Goal: Transaction & Acquisition: Purchase product/service

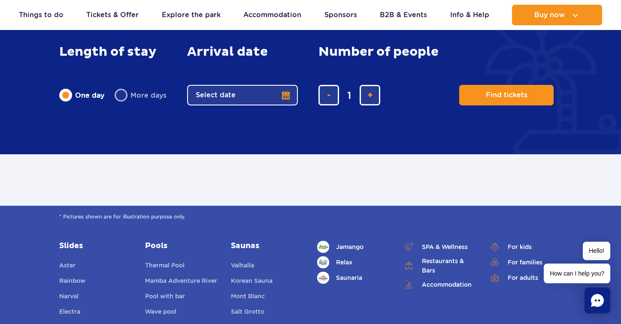
scroll to position [423, 0]
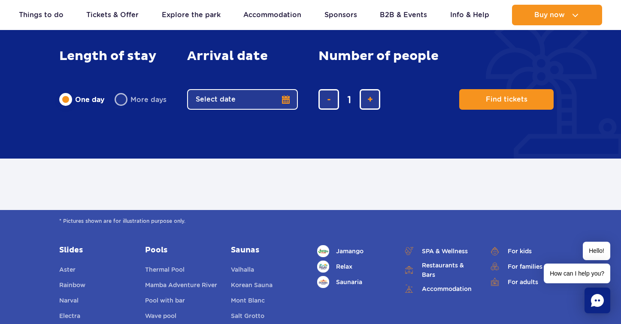
click at [286, 100] on button "Select date" at bounding box center [242, 99] width 111 height 21
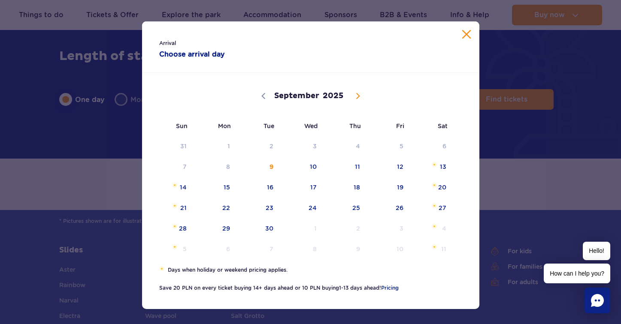
click at [353, 99] on span at bounding box center [358, 96] width 15 height 15
select select "9"
click at [358, 143] on span "2" at bounding box center [345, 146] width 43 height 20
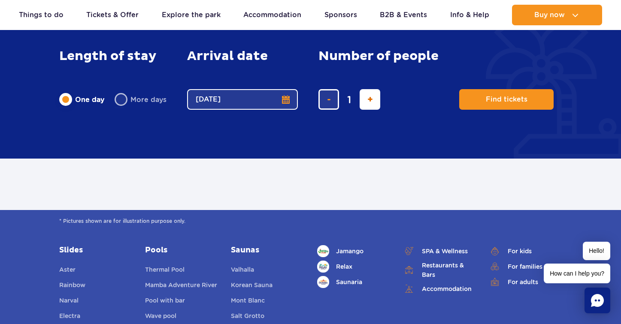
click at [370, 100] on span "add ticket" at bounding box center [370, 100] width 6 height 0
type input "2"
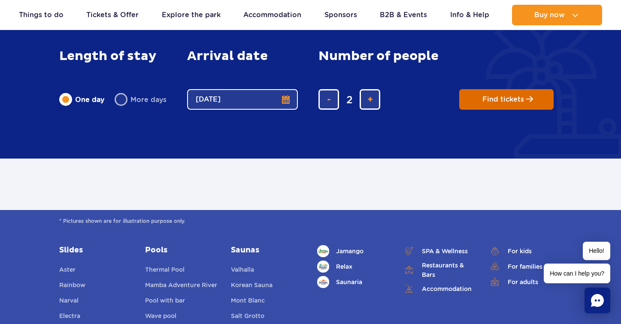
click at [501, 102] on span "Find tickets" at bounding box center [503, 100] width 42 height 8
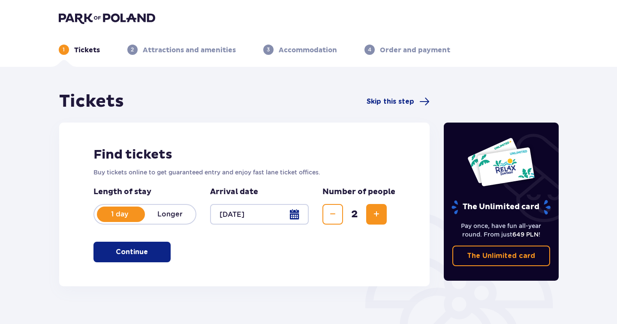
click at [137, 254] on p "Continue" at bounding box center [132, 252] width 32 height 9
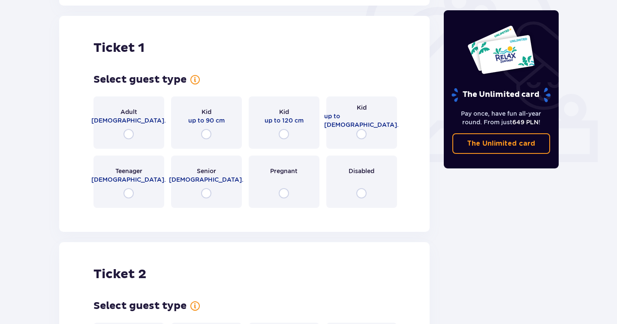
scroll to position [287, 0]
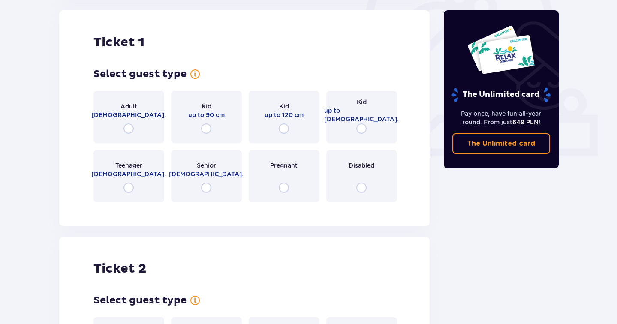
click at [215, 178] on p "[DEMOGRAPHIC_DATA]." at bounding box center [206, 174] width 75 height 9
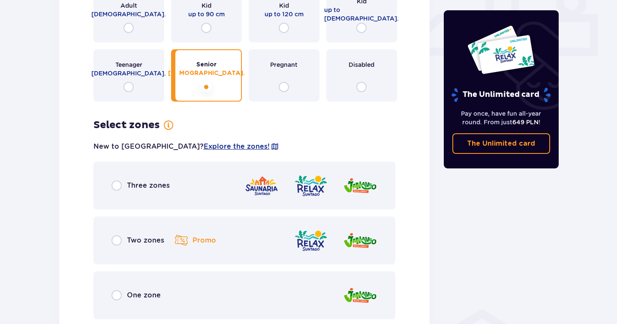
click at [136, 33] on div "Adult [DEMOGRAPHIC_DATA]." at bounding box center [129, 16] width 71 height 52
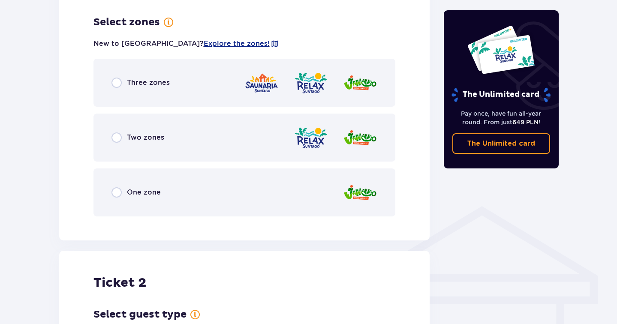
scroll to position [496, 0]
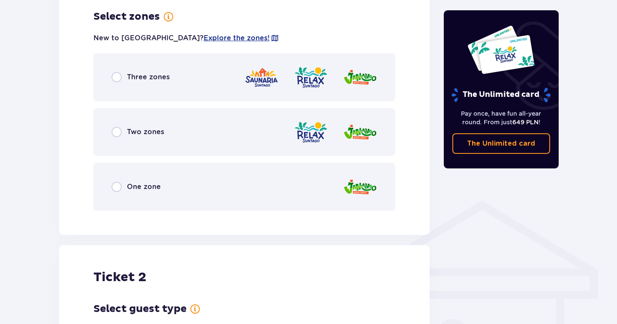
click at [151, 136] on p "Two zones" at bounding box center [145, 131] width 37 height 9
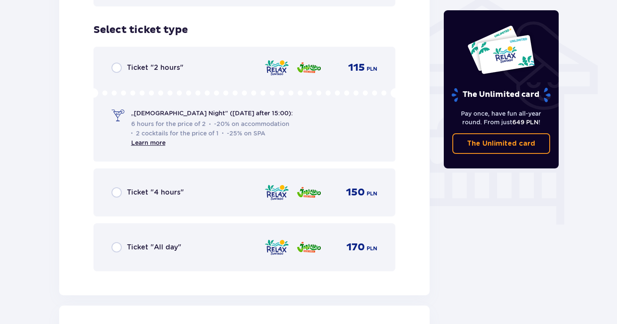
scroll to position [696, 0]
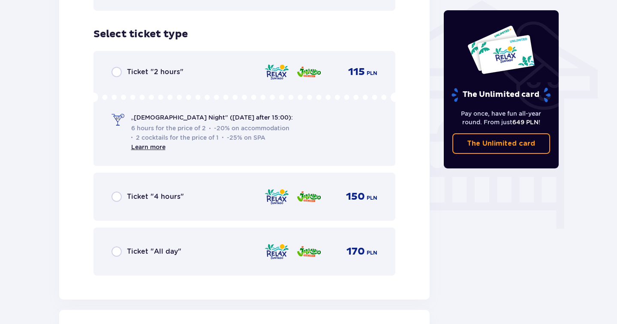
click at [149, 244] on div "Ticket "All day" 170 PLN" at bounding box center [245, 252] width 266 height 18
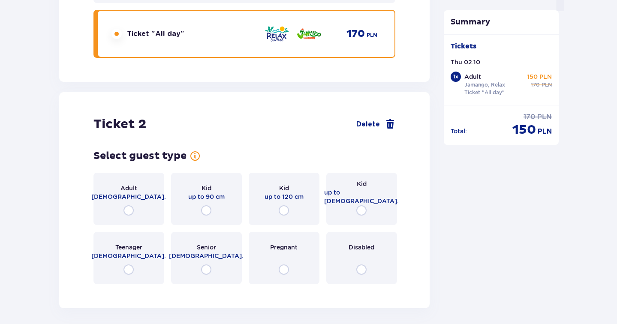
scroll to position [930, 0]
